Goal: Information Seeking & Learning: Learn about a topic

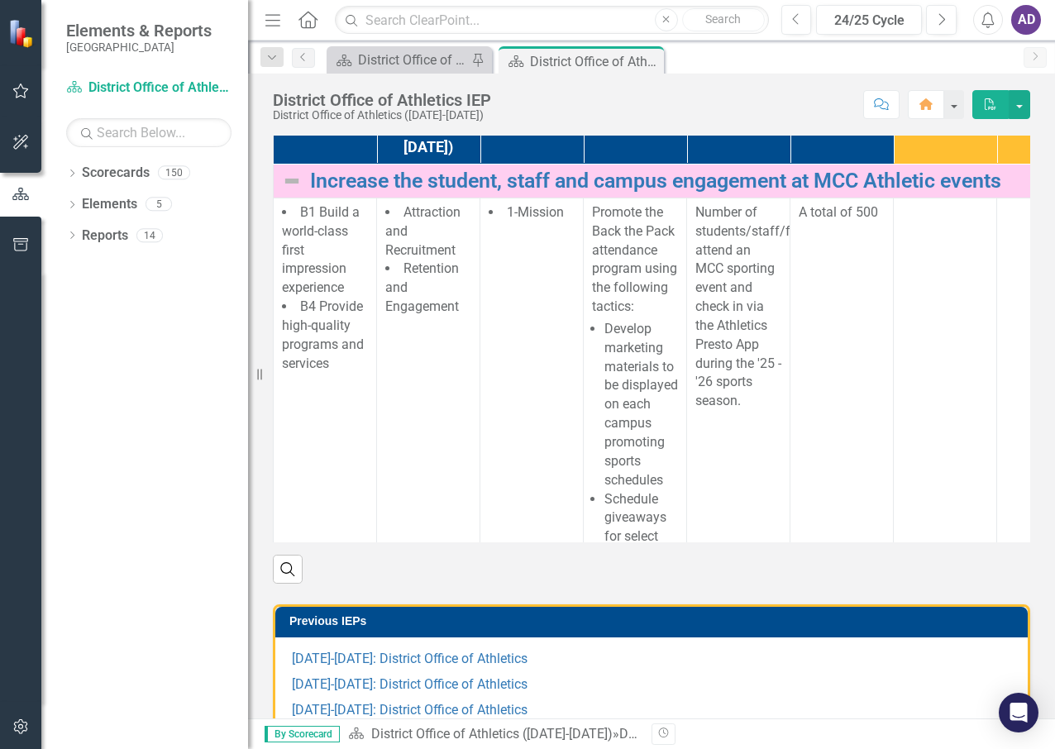
scroll to position [496, 0]
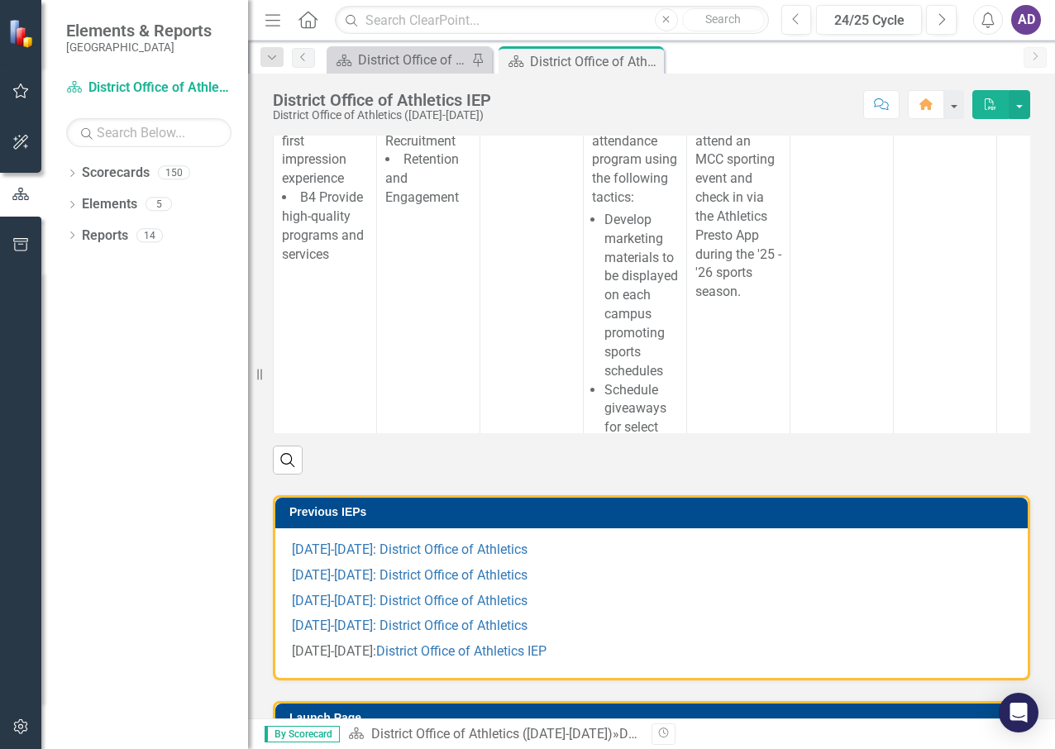
click at [260, 374] on icon "Resize" at bounding box center [263, 374] width 17 height 13
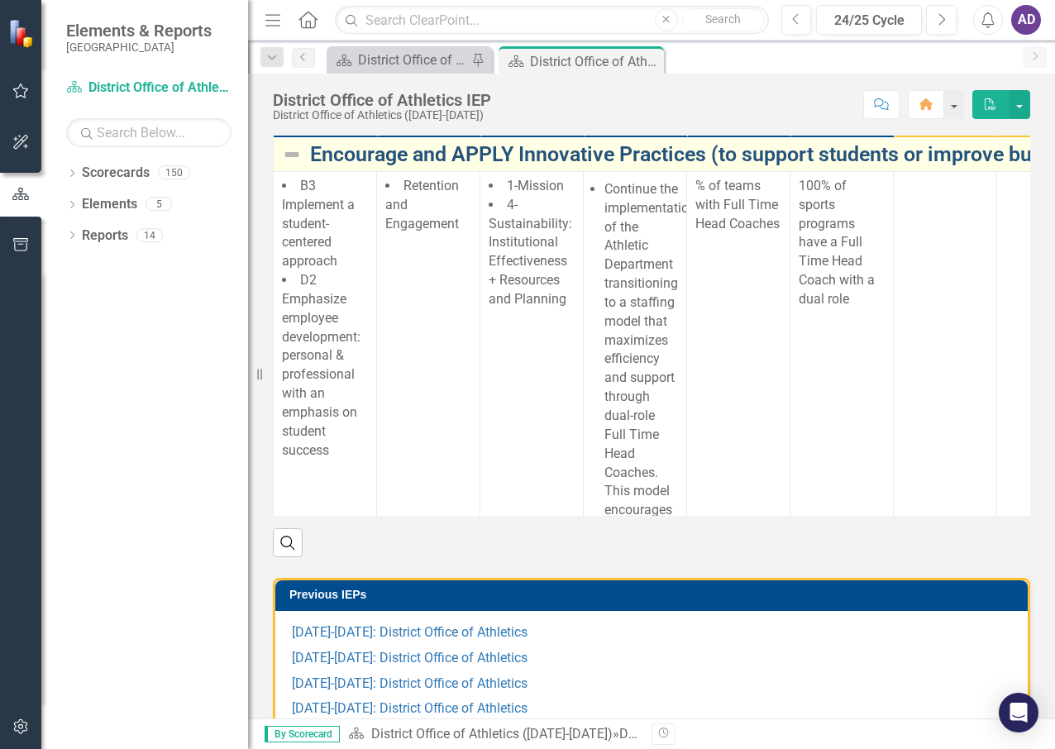
click at [711, 166] on link "Encourage and APPLY Innovative Practices (to support students or improve busine…" at bounding box center [855, 154] width 1091 height 23
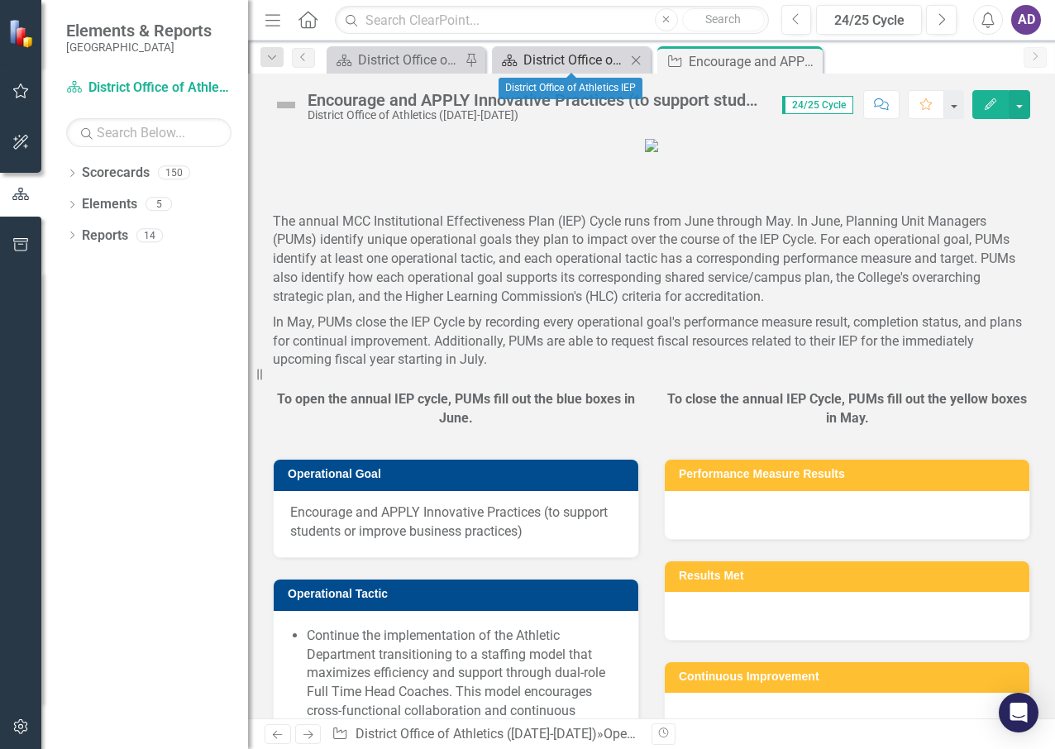
click at [581, 65] on div "District Office of Athletics IEP" at bounding box center [574, 60] width 102 height 21
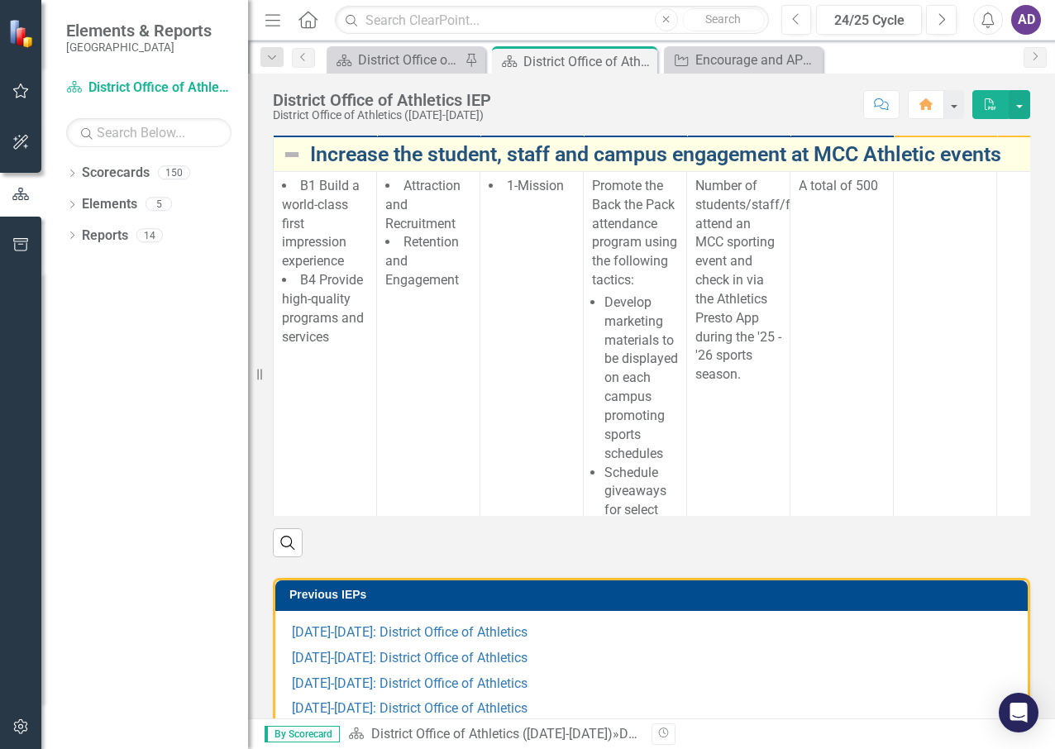
click at [666, 166] on link "Increase the student, staff and campus engagement at MCC Athletic events" at bounding box center [855, 154] width 1091 height 23
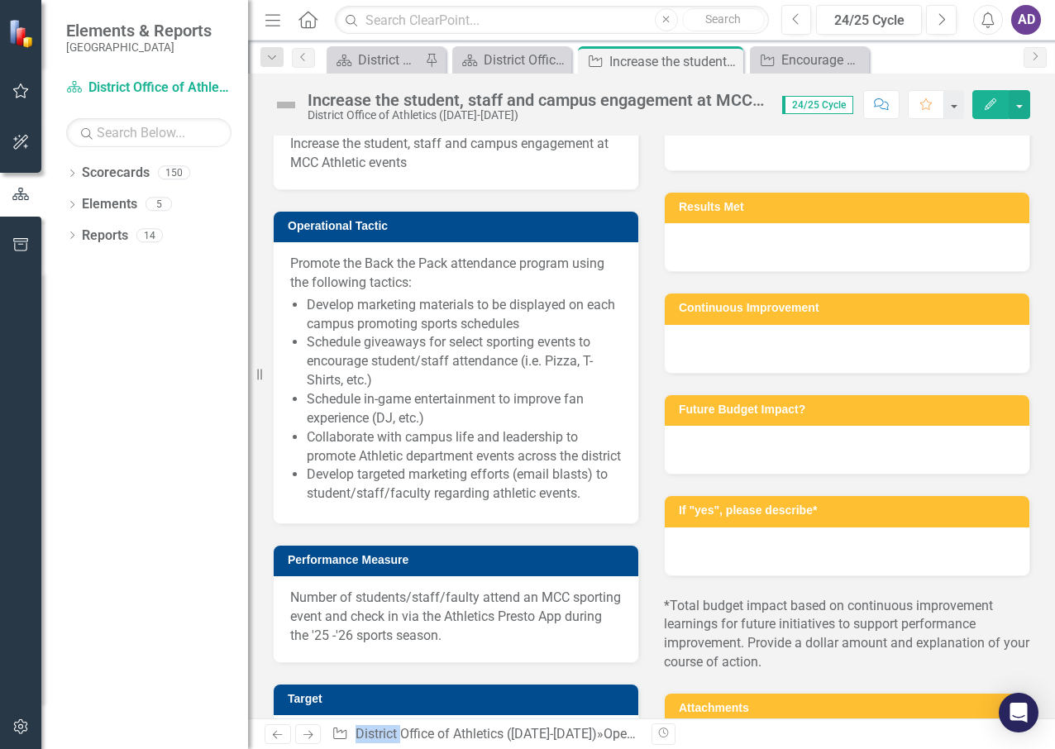
scroll to position [331, 0]
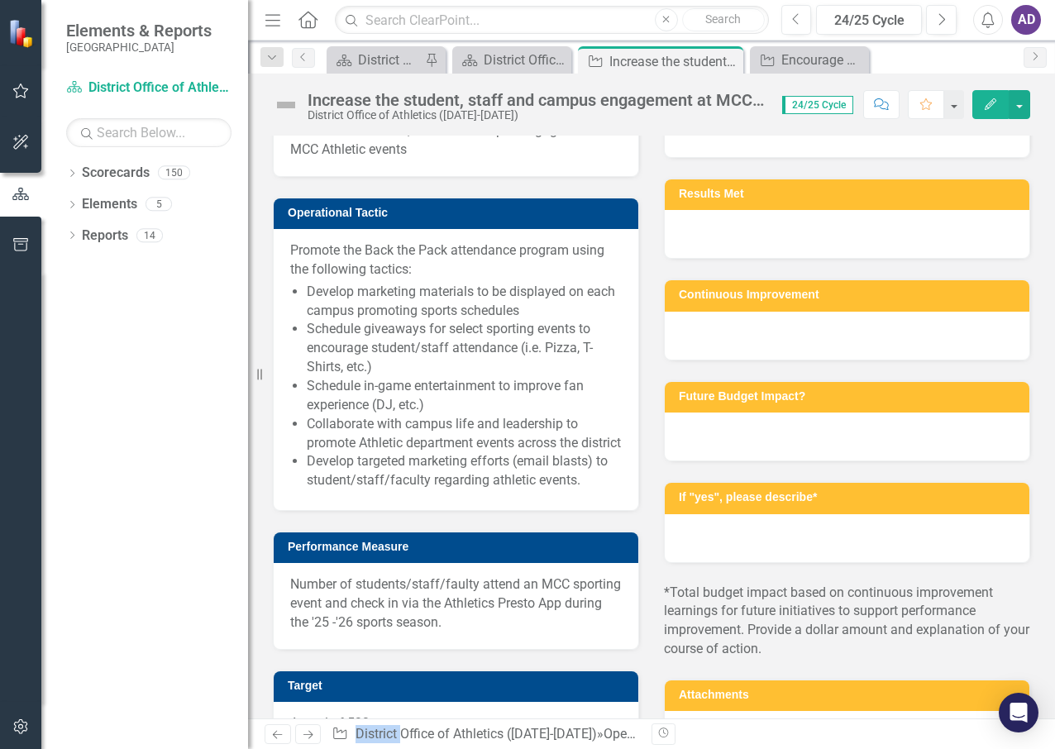
click at [406, 159] on span "Increase the student, staff and campus engagement at MCC Athletic events" at bounding box center [455, 140] width 331 height 38
drag, startPoint x: 410, startPoint y: 302, endPoint x: 300, endPoint y: 276, distance: 112.9
click at [300, 159] on span "Increase the student, staff and campus engagement at MCC Athletic events" at bounding box center [455, 140] width 331 height 38
drag, startPoint x: 255, startPoint y: 376, endPoint x: 80, endPoint y: 364, distance: 174.8
click at [80, 364] on div "Elements & Reports Metropolitan Community College Scorecard District Office of …" at bounding box center [124, 374] width 248 height 749
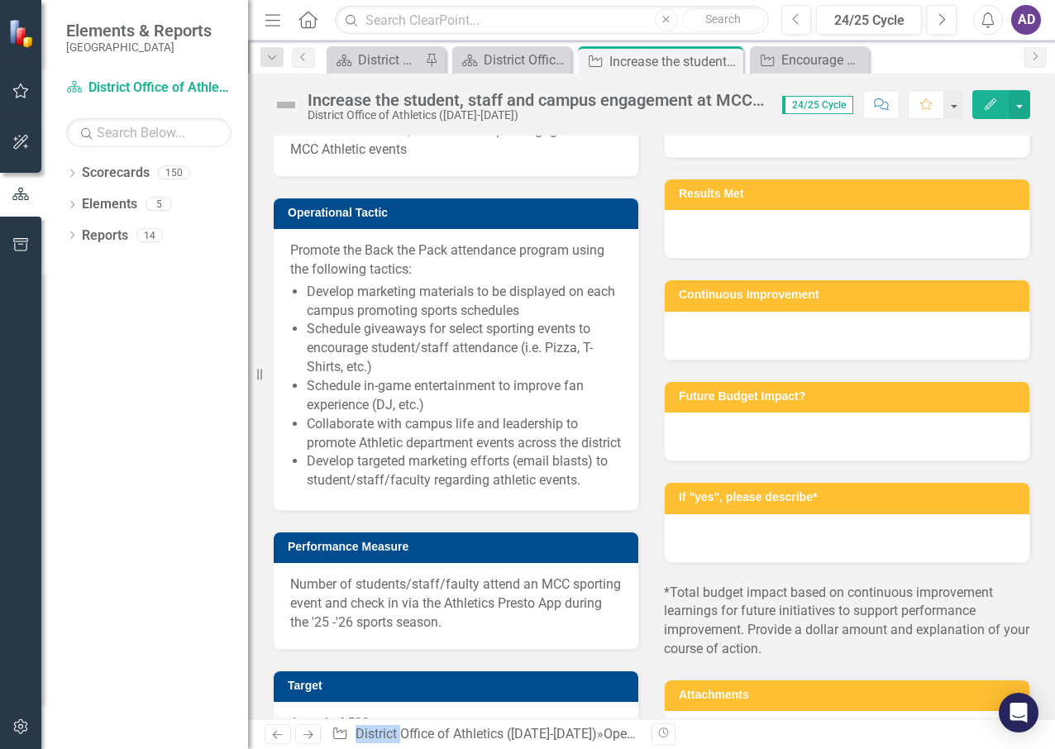
click at [321, 159] on span "Increase the student, staff and campus engagement at MCC Athletic events" at bounding box center [455, 140] width 331 height 38
click at [502, 64] on div "District Office of Athletics IEP" at bounding box center [514, 60] width 63 height 21
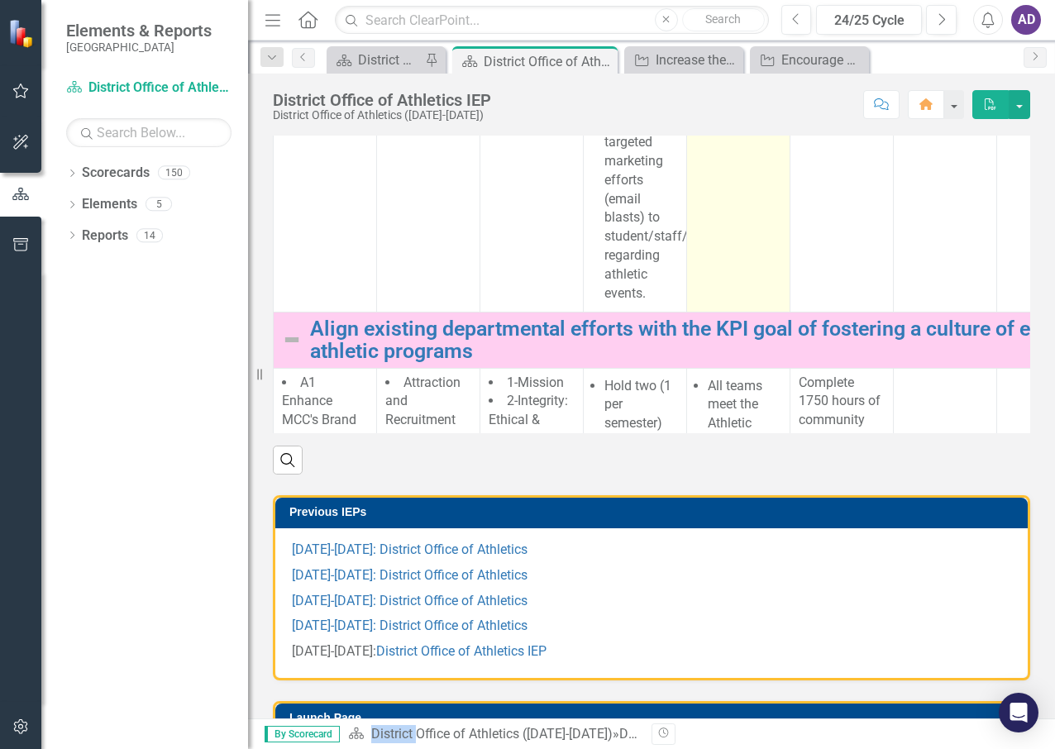
scroll to position [826, 0]
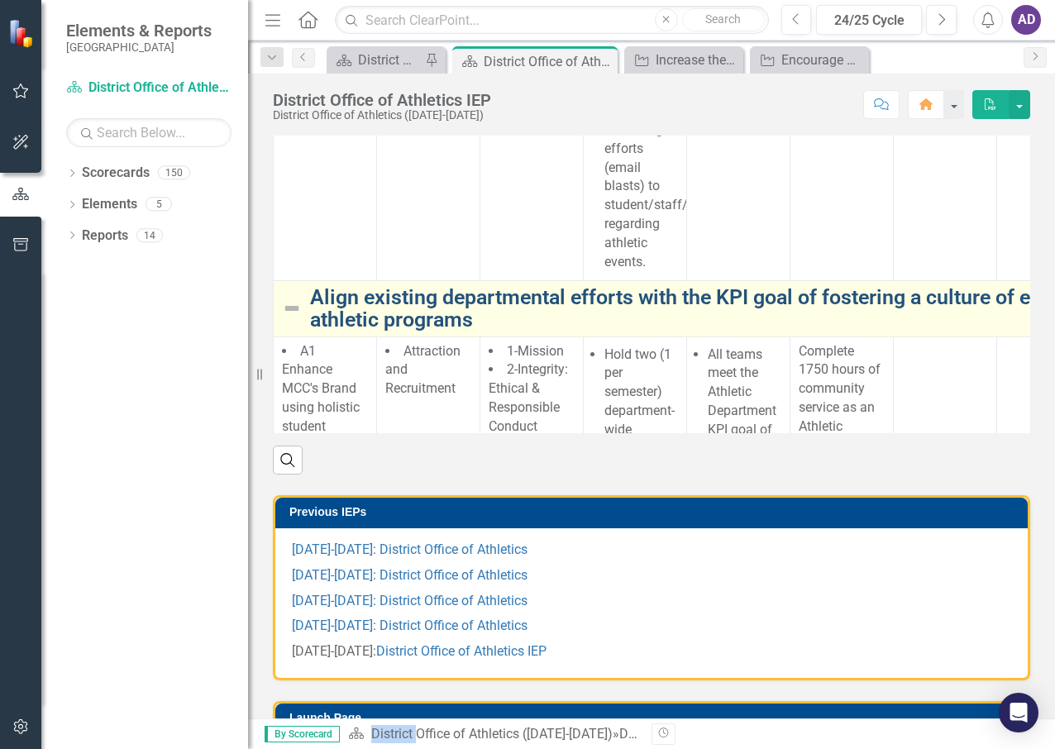
click at [513, 331] on link "Align existing departmental efforts with the KPI goal of fostering a culture of…" at bounding box center [855, 308] width 1091 height 45
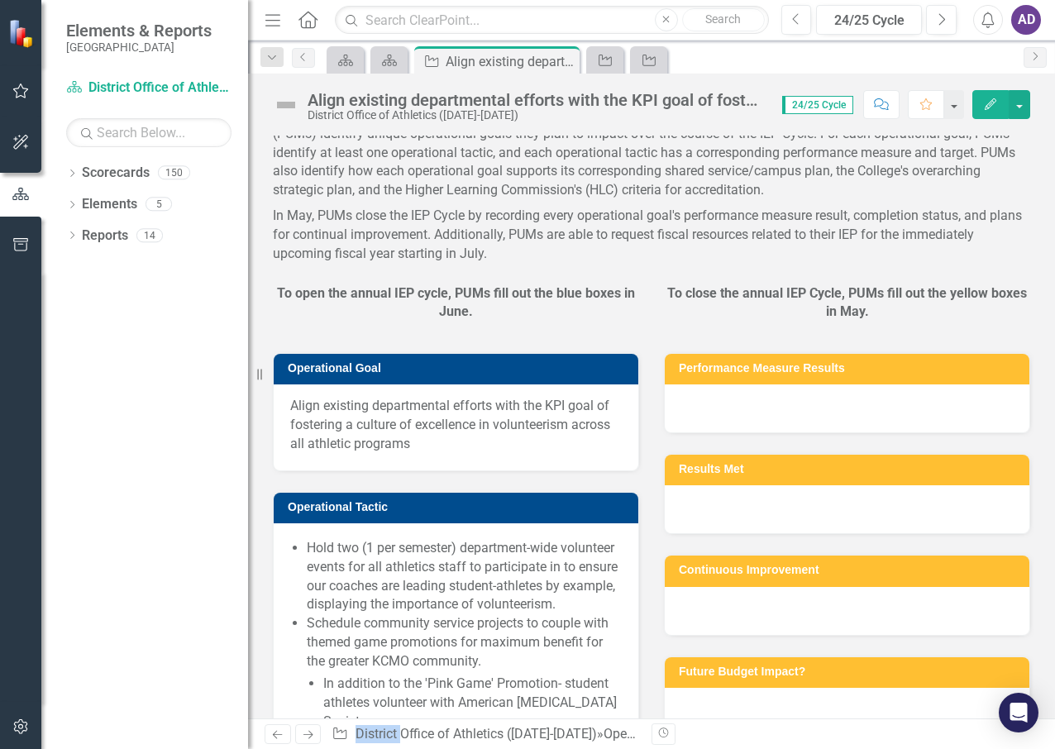
scroll to position [83, 0]
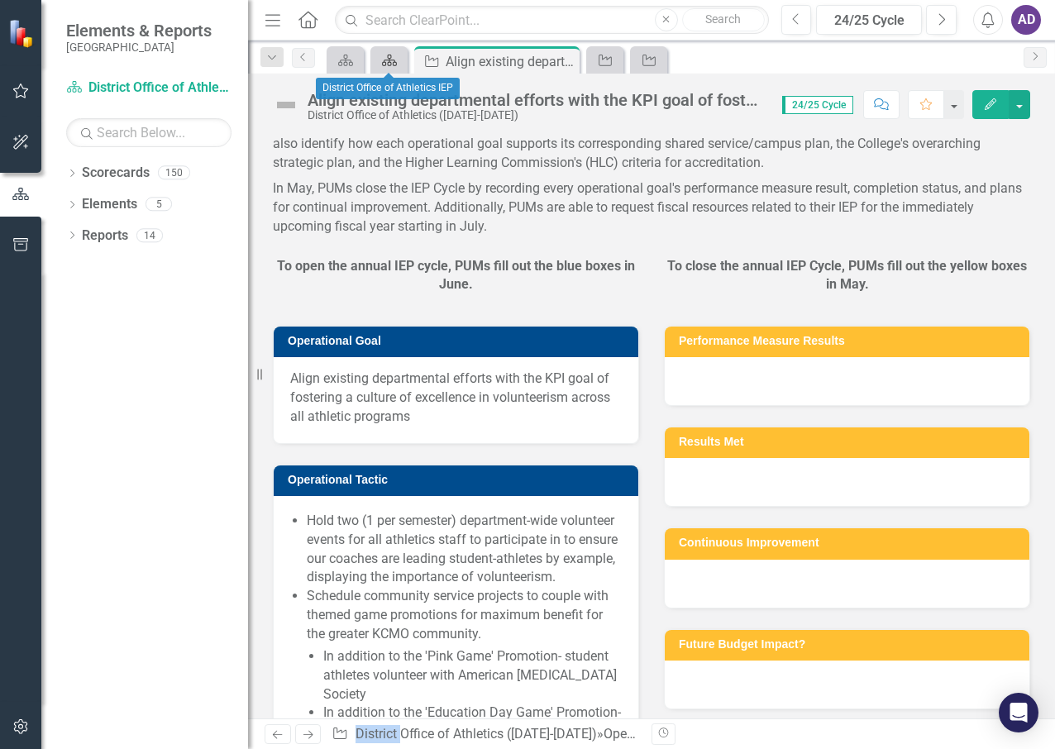
click at [383, 62] on icon at bounding box center [389, 61] width 15 height 12
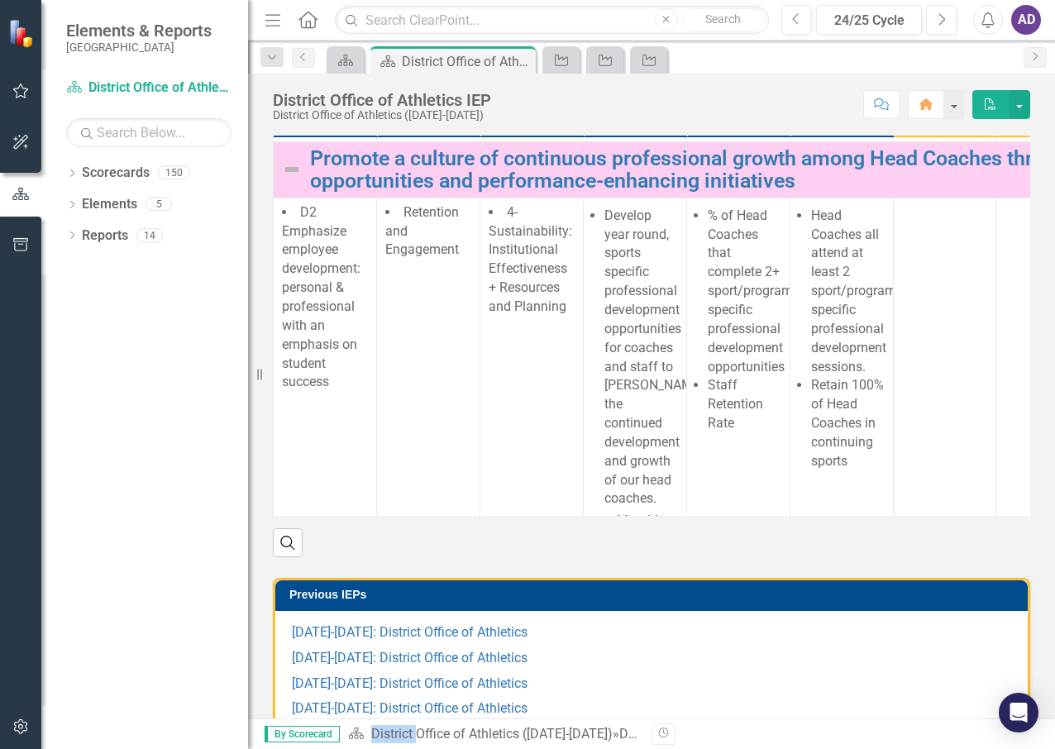
scroll to position [2231, 0]
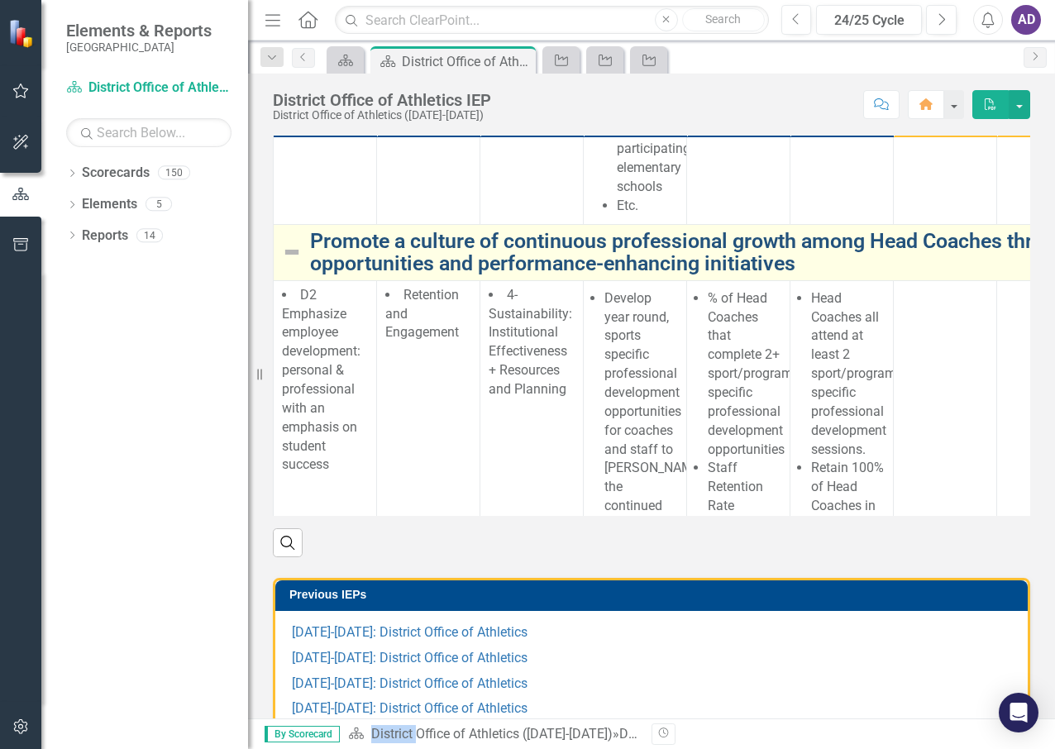
click at [502, 275] on link "Promote a culture of continuous professional growth among Head Coaches through …" at bounding box center [855, 252] width 1091 height 45
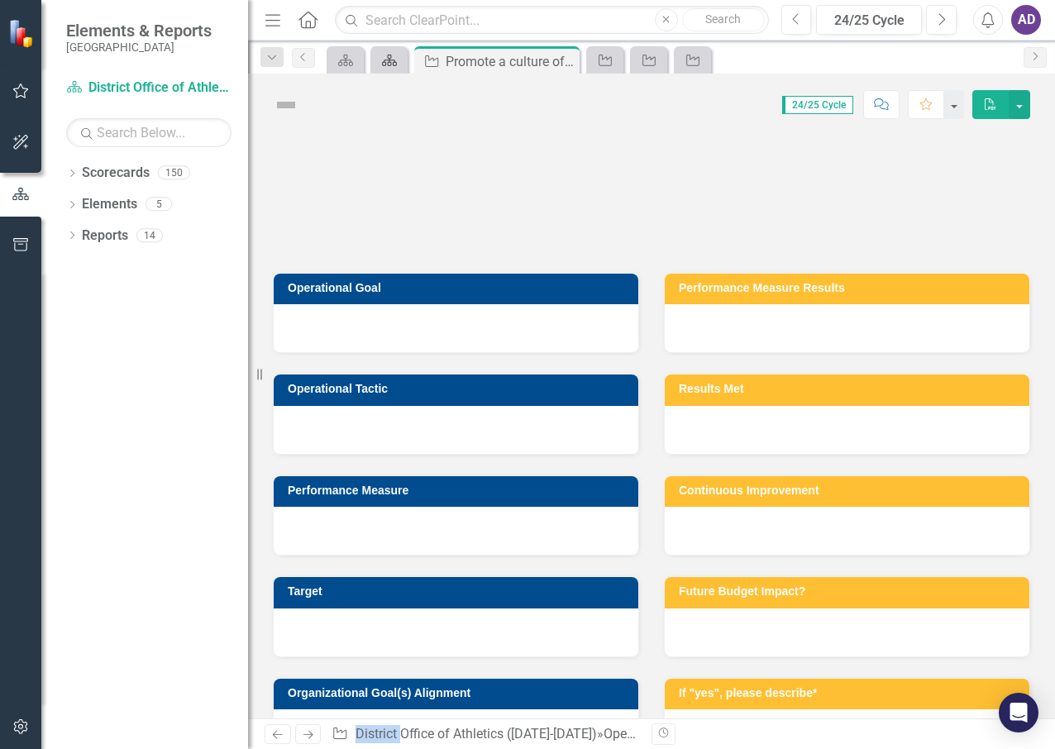
click at [386, 60] on icon at bounding box center [389, 61] width 15 height 12
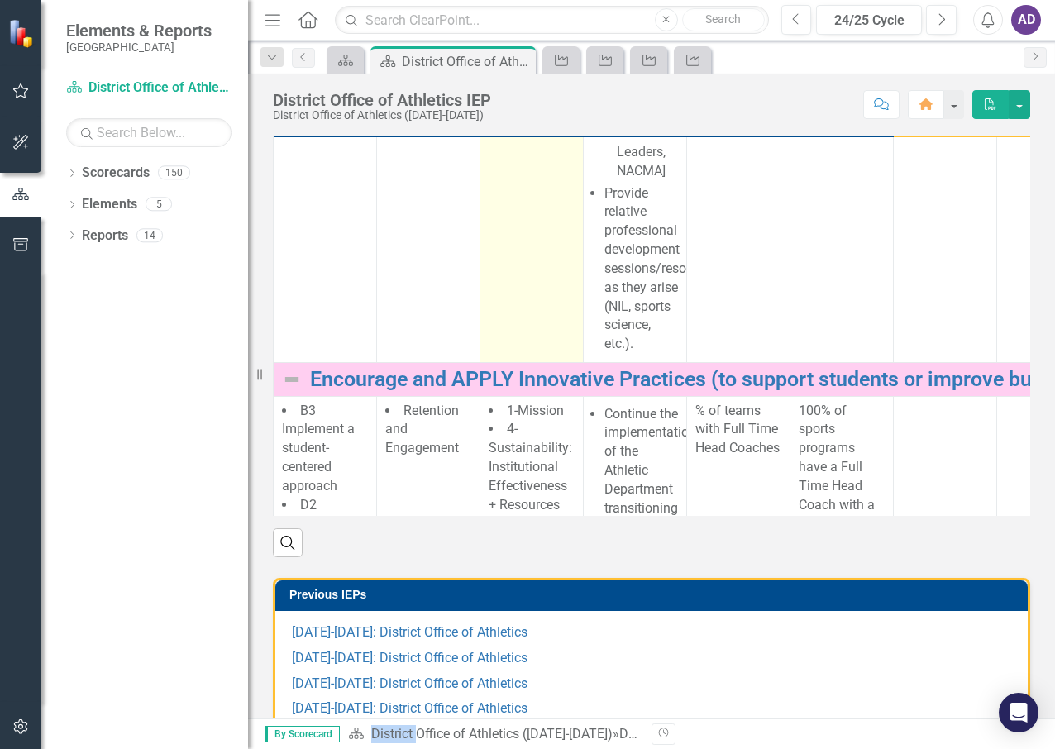
scroll to position [2892, 0]
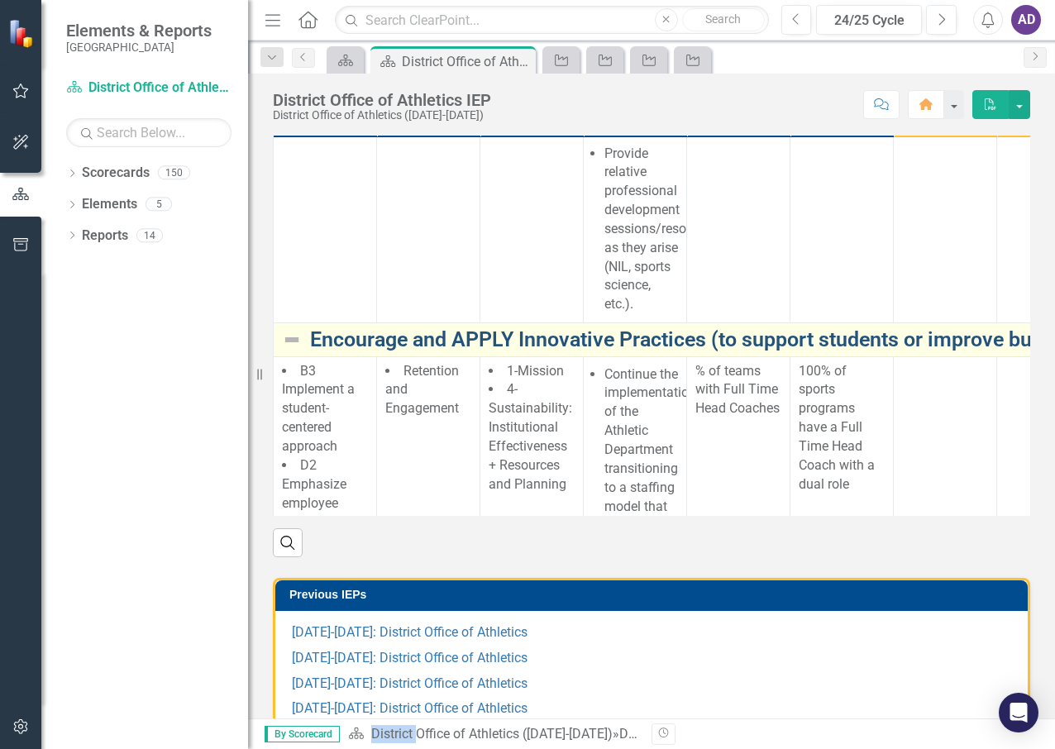
click at [697, 351] on link "Encourage and APPLY Innovative Practices (to support students or improve busine…" at bounding box center [855, 339] width 1091 height 23
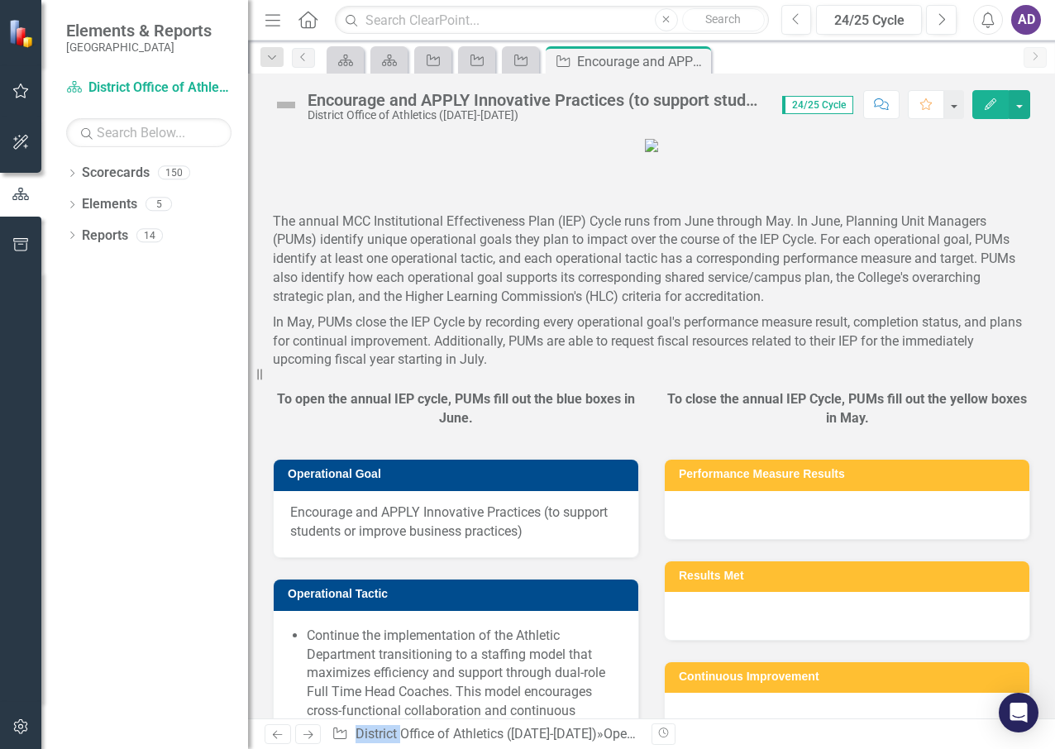
scroll to position [165, 0]
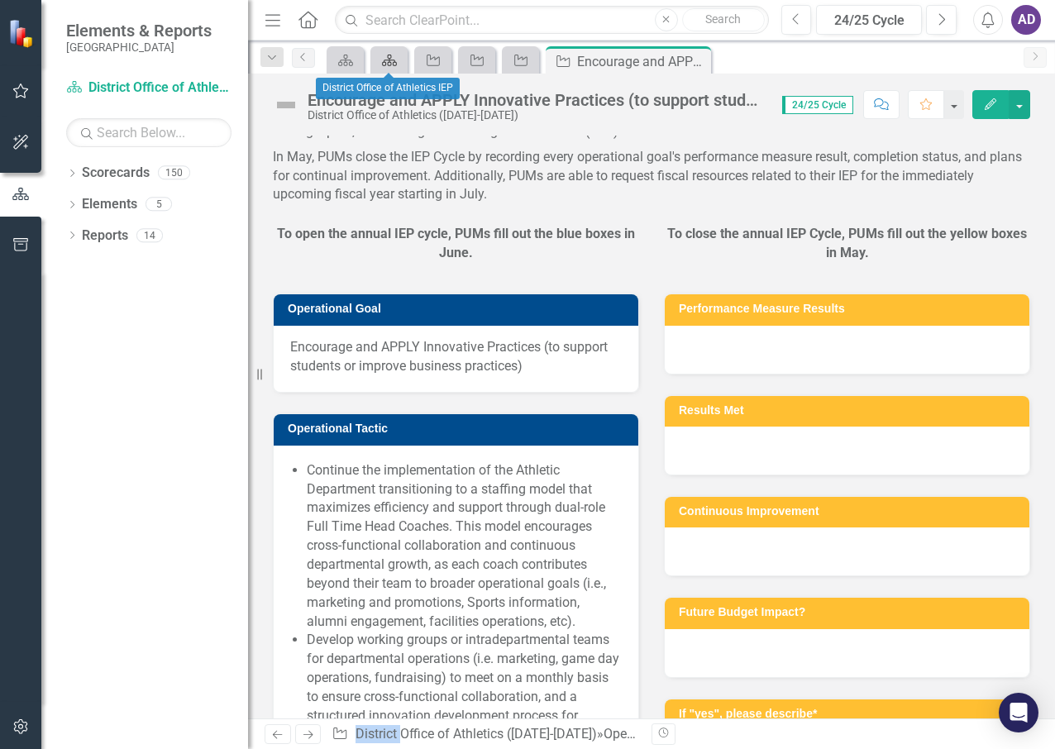
click at [388, 57] on icon "Scorecard" at bounding box center [389, 60] width 17 height 13
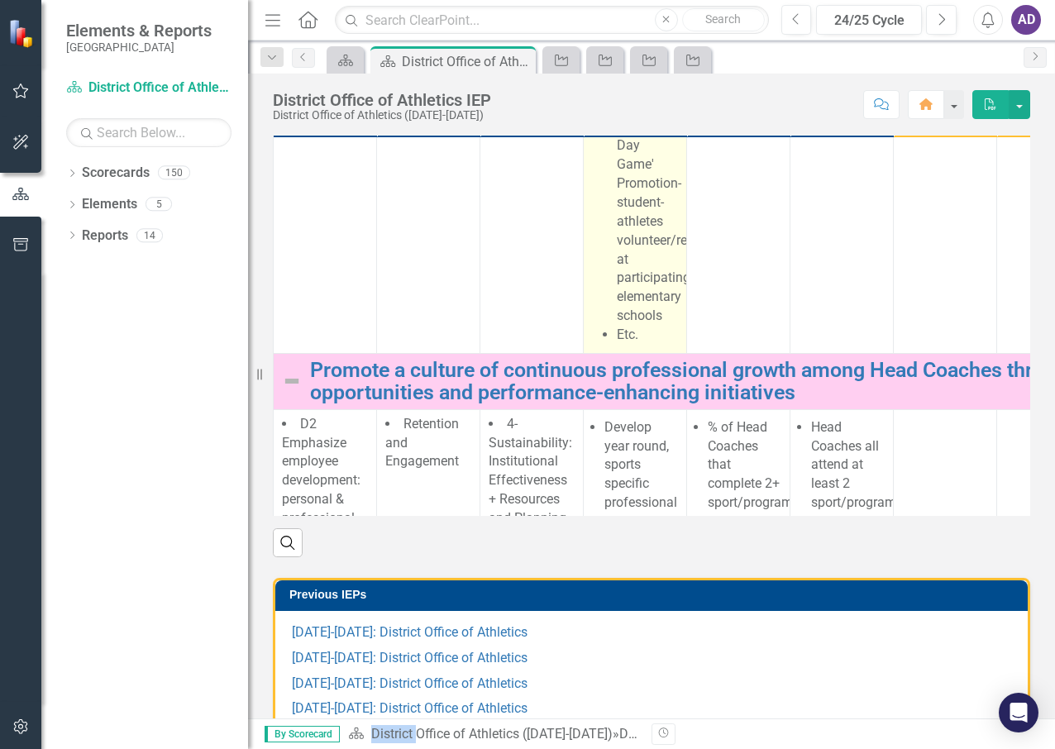
scroll to position [2231, 0]
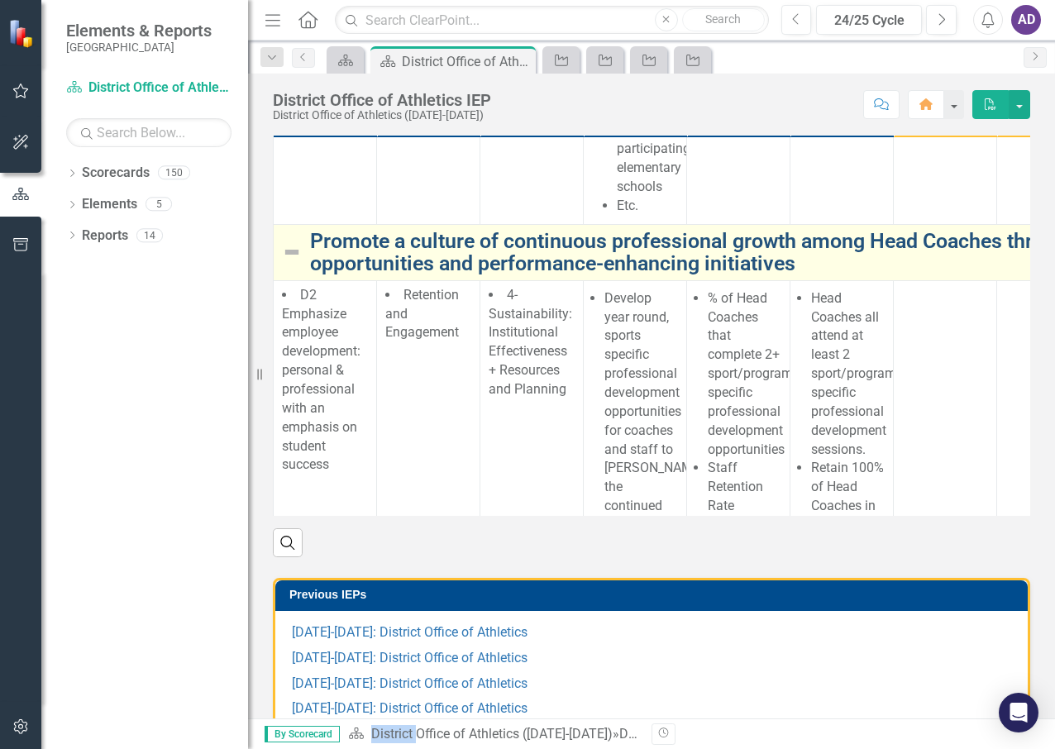
click at [658, 275] on link "Promote a culture of continuous professional growth among Head Coaches through …" at bounding box center [855, 252] width 1091 height 45
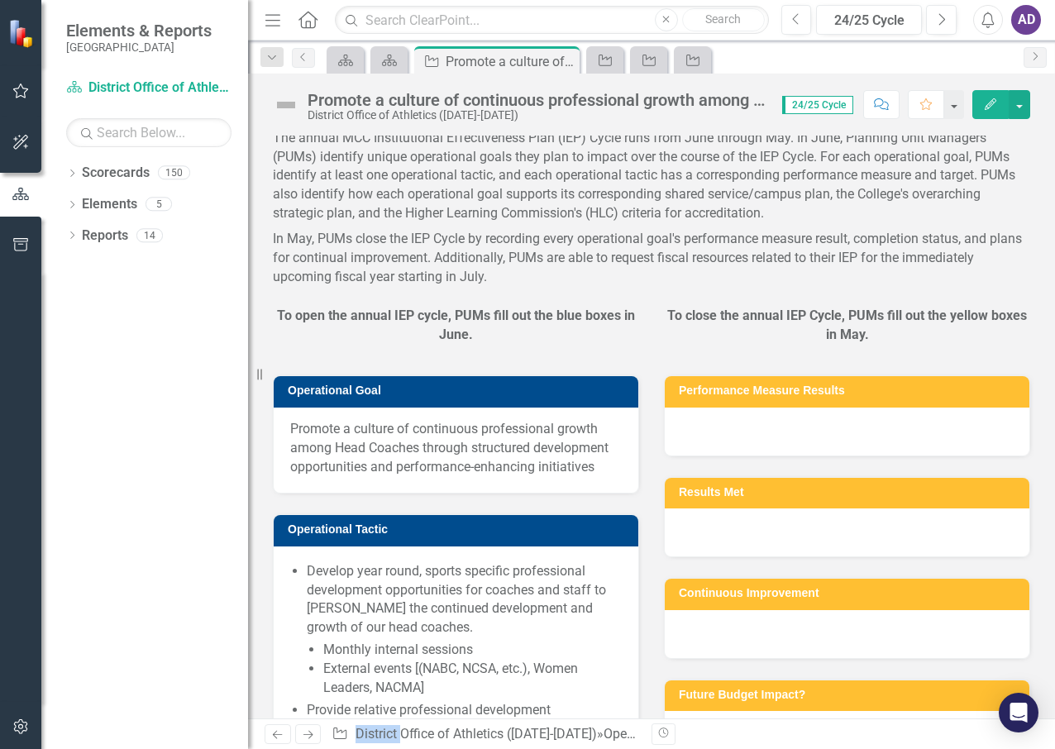
scroll to position [83, 0]
